Goal: Task Accomplishment & Management: Use online tool/utility

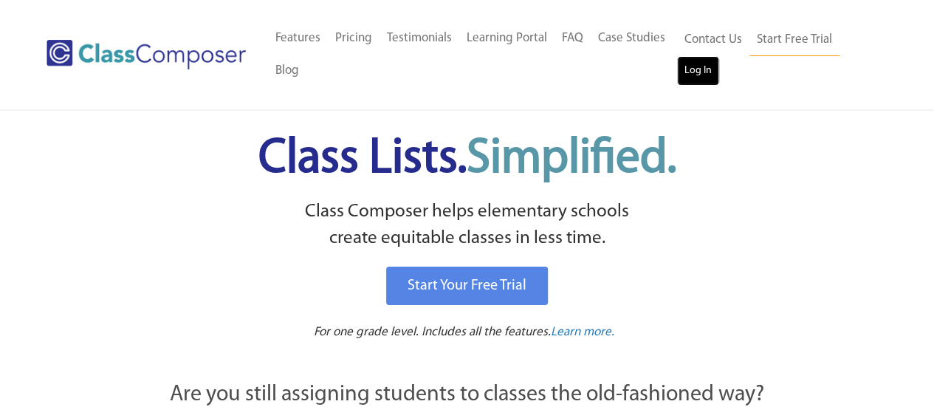
click at [693, 66] on link "Log In" at bounding box center [698, 71] width 42 height 30
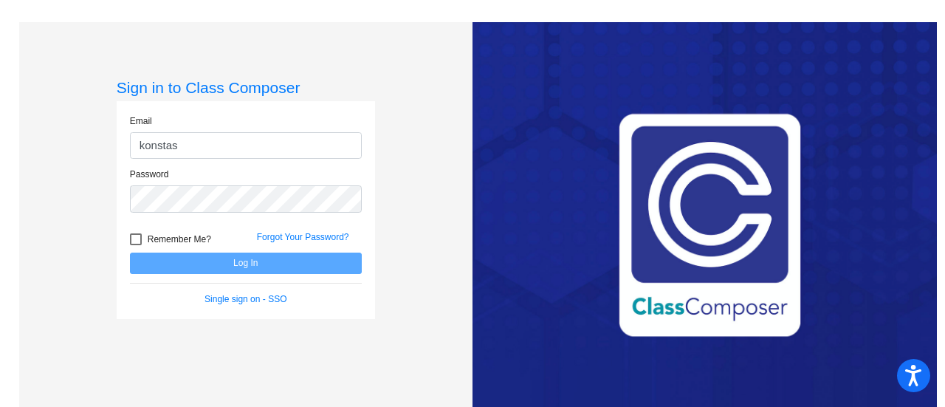
type input "konstase@bbhcsd.org"
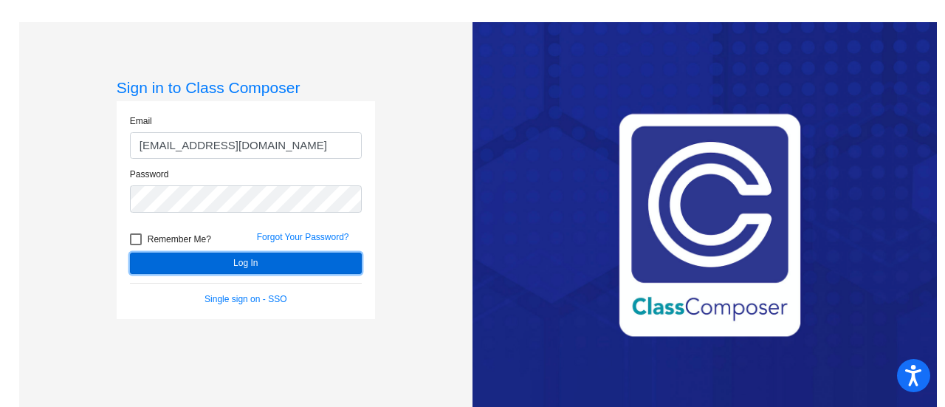
click at [219, 270] on button "Log In" at bounding box center [246, 263] width 232 height 21
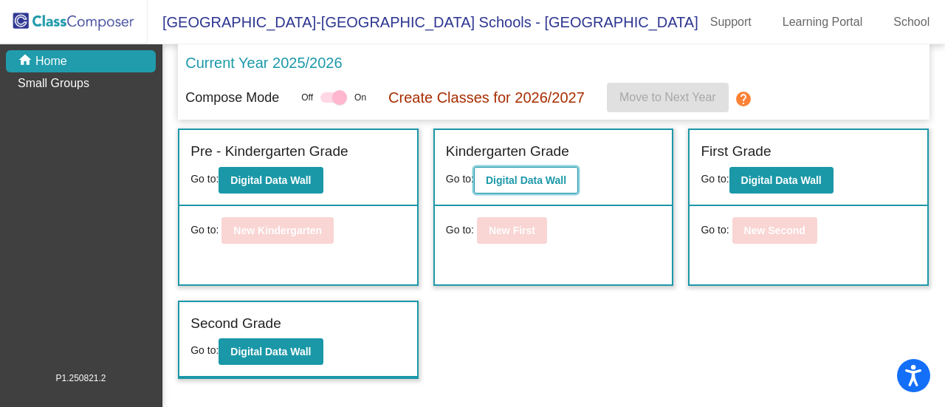
click at [527, 171] on button "Digital Data Wall" at bounding box center [526, 180] width 104 height 27
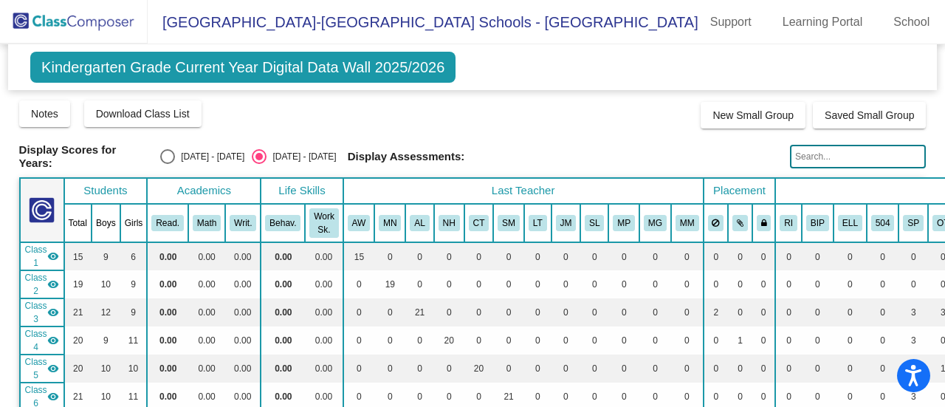
click at [815, 153] on input "text" at bounding box center [858, 157] width 136 height 24
type input "talia"
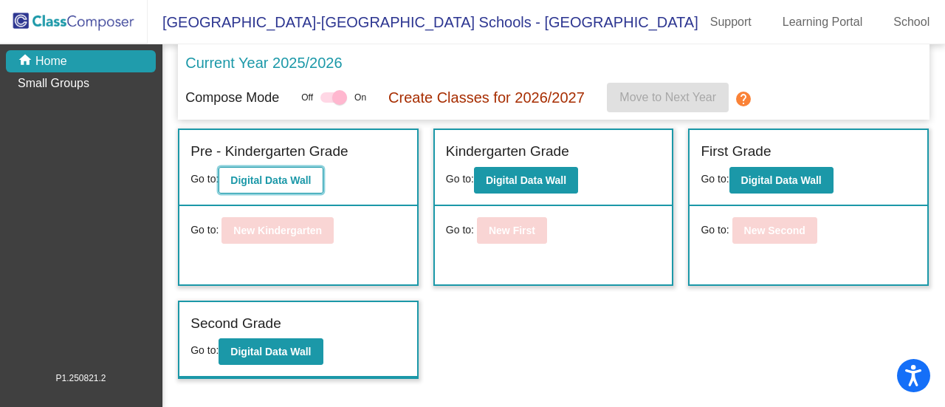
click at [251, 174] on button "Digital Data Wall" at bounding box center [271, 180] width 104 height 27
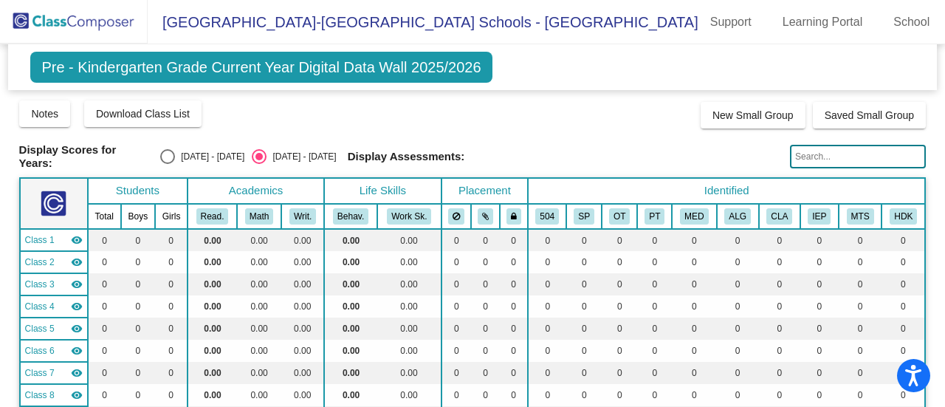
click at [821, 151] on input "text" at bounding box center [858, 157] width 136 height 24
type input "talia"
